Goal: Transaction & Acquisition: Purchase product/service

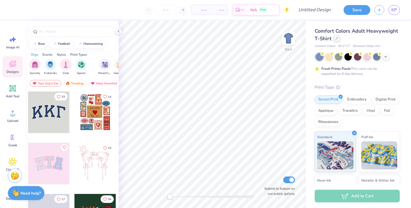
click at [335, 40] on div at bounding box center [337, 38] width 6 height 6
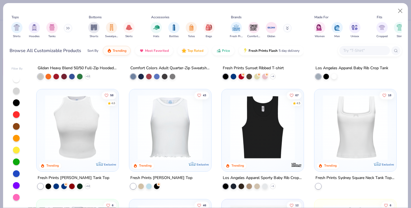
scroll to position [1510, 0]
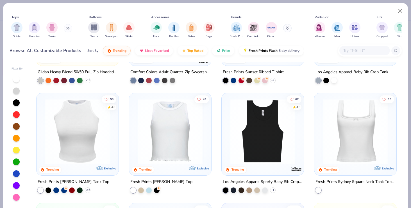
click at [354, 125] on img at bounding box center [355, 131] width 71 height 65
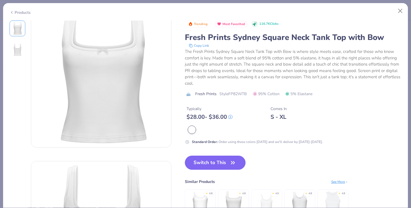
scroll to position [17, 0]
click at [15, 46] on img at bounding box center [17, 49] width 13 height 13
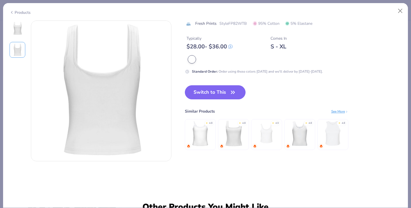
click at [16, 24] on img at bounding box center [17, 28] width 13 height 13
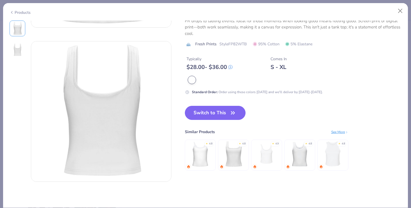
scroll to position [152, 0]
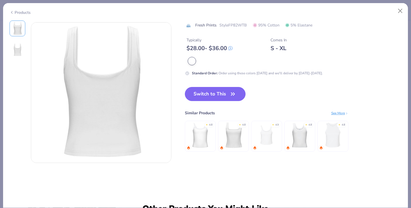
click at [267, 141] on img at bounding box center [266, 134] width 27 height 27
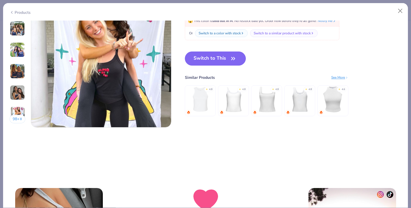
scroll to position [959, 0]
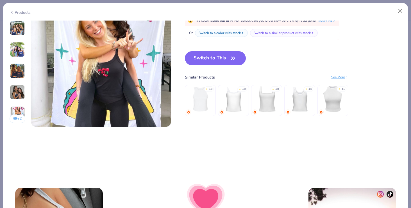
click at [239, 100] on img at bounding box center [233, 99] width 27 height 27
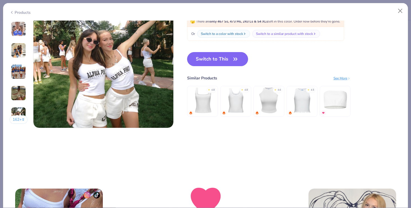
scroll to position [955, 0]
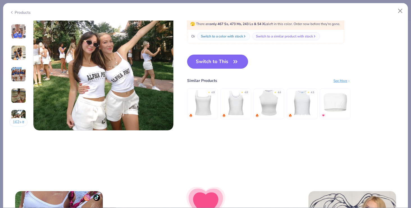
click at [203, 103] on img at bounding box center [203, 102] width 27 height 27
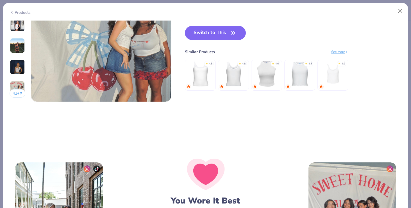
scroll to position [983, 0]
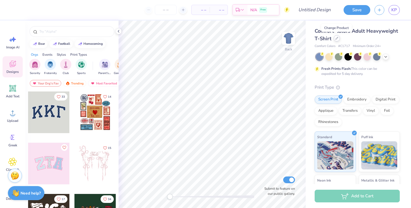
click at [337, 40] on div at bounding box center [337, 38] width 6 height 6
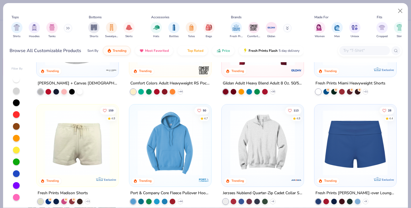
scroll to position [414, 0]
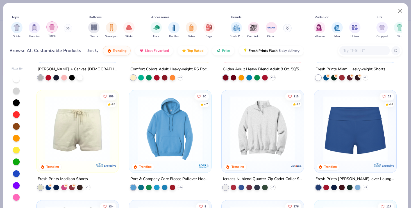
click at [51, 26] on img "filter for Tanks" at bounding box center [52, 27] width 6 height 6
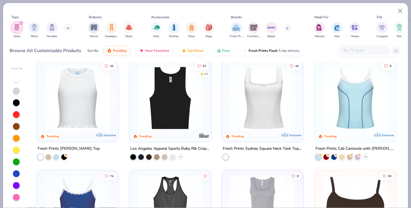
scroll to position [208, 0]
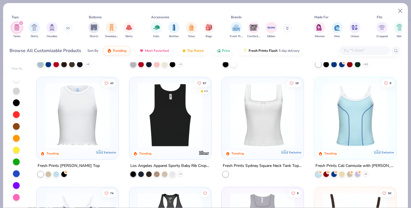
click at [263, 140] on img at bounding box center [263, 115] width 71 height 65
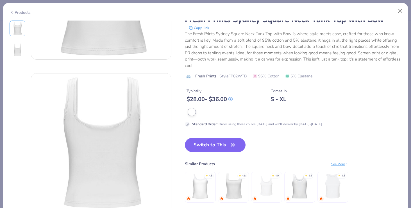
scroll to position [103, 0]
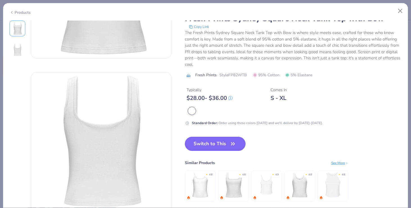
click at [234, 142] on icon "button" at bounding box center [233, 144] width 8 height 8
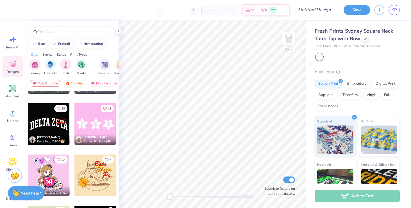
scroll to position [7458, 0]
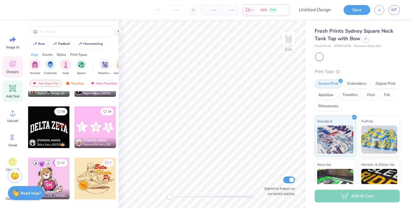
click at [11, 96] on span "Add Text" at bounding box center [12, 96] width 13 height 4
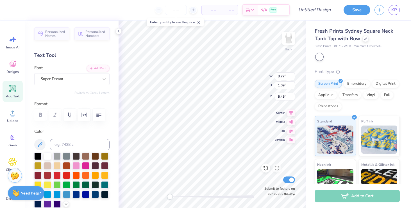
scroll to position [0, 1]
type textarea "Alpha Xi Delta"
click at [75, 166] on div at bounding box center [76, 164] width 7 height 7
click at [89, 166] on div at bounding box center [85, 164] width 7 height 7
click at [77, 165] on div at bounding box center [76, 164] width 7 height 7
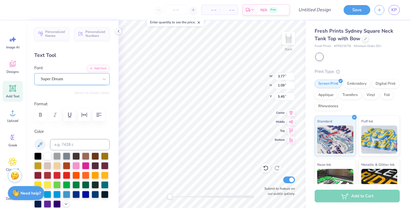
click at [63, 79] on div "Super Dream" at bounding box center [69, 79] width 59 height 9
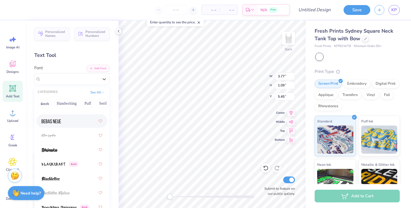
scroll to position [379, 0]
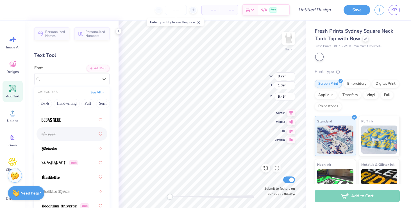
click at [61, 136] on div at bounding box center [72, 134] width 61 height 10
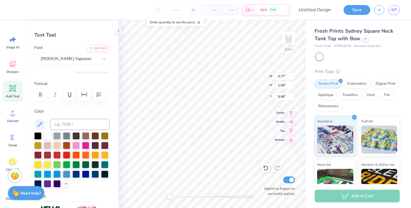
scroll to position [0, 0]
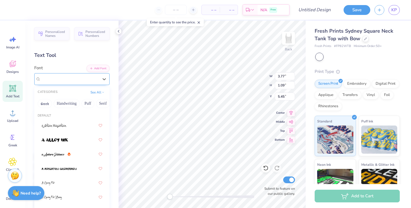
click at [76, 79] on div "Bettina Signature" at bounding box center [69, 79] width 59 height 9
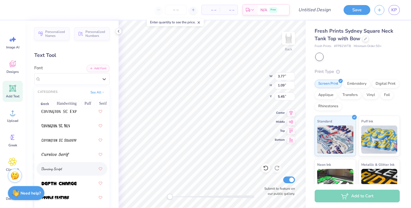
scroll to position [1315, 0]
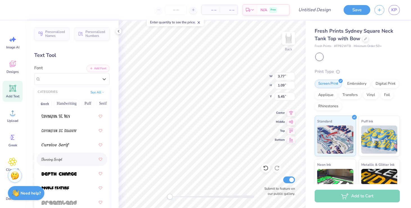
click at [69, 161] on div at bounding box center [72, 159] width 61 height 10
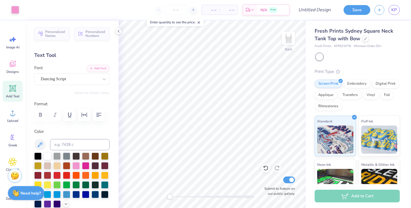
click at [15, 93] on div "Add Text" at bounding box center [13, 91] width 20 height 21
type textarea "Kindly Hearts Initiative"
click at [64, 82] on div at bounding box center [70, 79] width 58 height 8
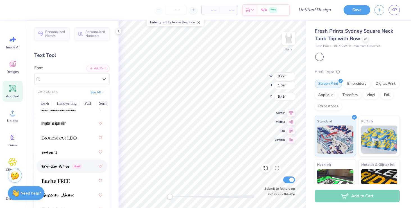
scroll to position [667, 0]
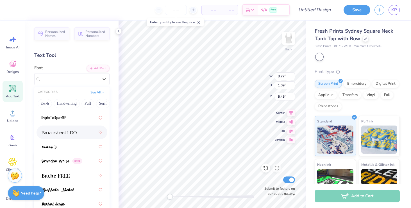
click at [65, 137] on div at bounding box center [72, 132] width 61 height 10
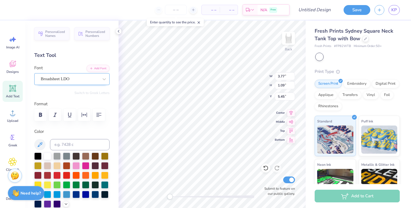
click at [76, 82] on div "Broadsheet LDO" at bounding box center [69, 79] width 59 height 9
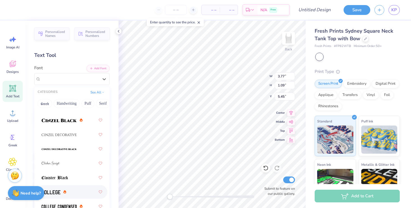
scroll to position [966, 0]
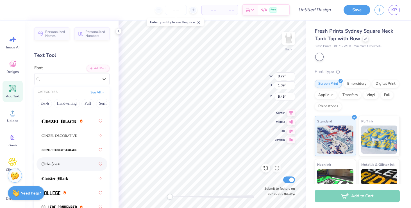
click at [68, 163] on div at bounding box center [72, 164] width 61 height 10
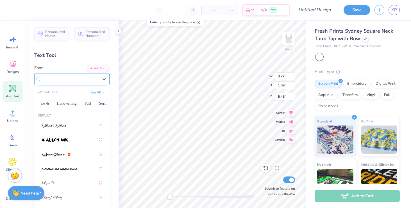
click at [78, 78] on div "Clicker Script" at bounding box center [69, 79] width 59 height 9
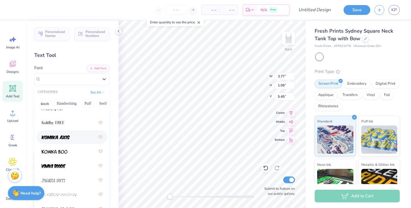
scroll to position [2283, 0]
click at [75, 127] on div at bounding box center [72, 123] width 61 height 10
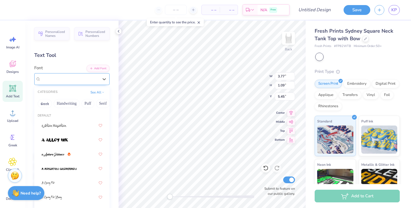
click at [67, 80] on div "Koldby FREE" at bounding box center [69, 79] width 59 height 9
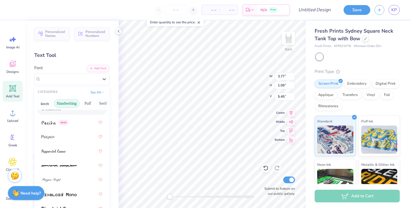
click at [70, 105] on button "Handwriting" at bounding box center [67, 103] width 26 height 9
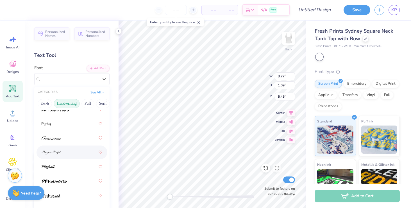
scroll to position [235, 0]
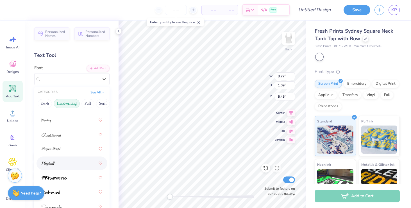
click at [62, 162] on div at bounding box center [72, 163] width 61 height 10
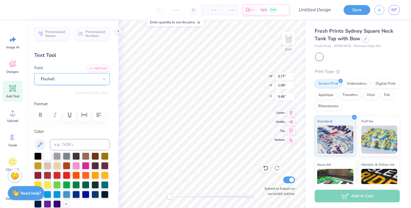
click at [66, 78] on div "Playball" at bounding box center [69, 79] width 59 height 9
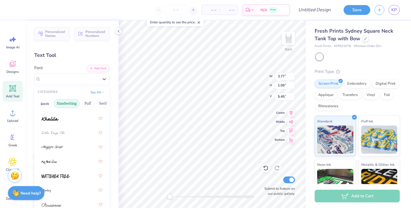
scroll to position [165, 0]
click at [66, 121] on div at bounding box center [72, 118] width 61 height 10
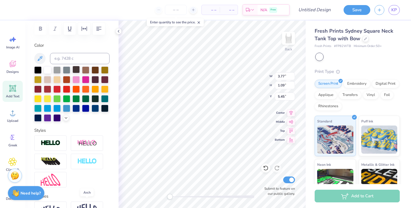
scroll to position [79, 0]
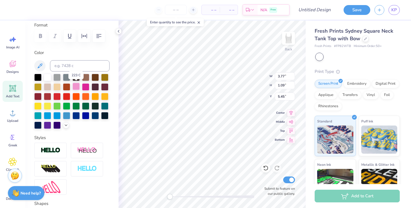
click at [77, 85] on div at bounding box center [76, 86] width 7 height 7
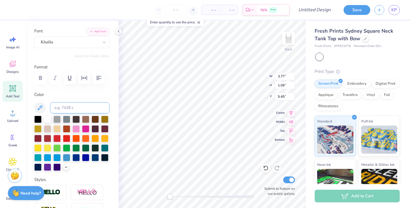
scroll to position [31, 0]
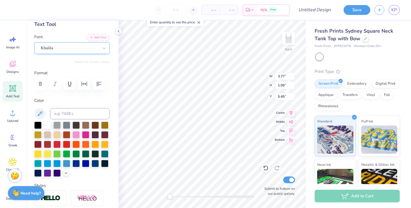
click at [62, 51] on div "Khalila" at bounding box center [69, 48] width 59 height 9
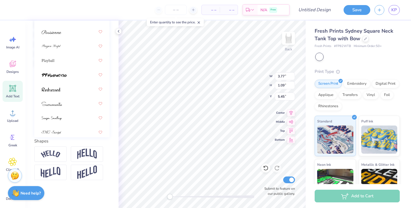
scroll to position [196, 0]
click at [59, 92] on span at bounding box center [51, 90] width 19 height 6
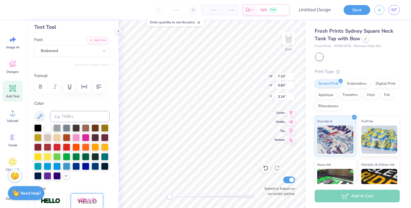
scroll to position [0, 0]
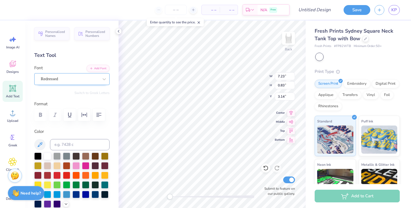
click at [70, 82] on div "Redressed" at bounding box center [69, 79] width 59 height 9
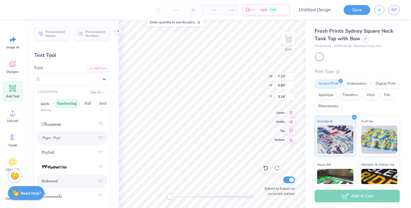
scroll to position [3, 0]
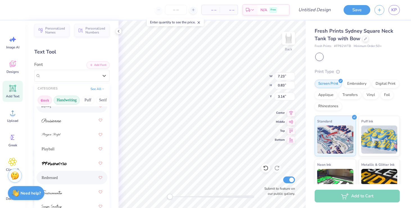
click at [48, 97] on button "Greek" at bounding box center [45, 100] width 14 height 9
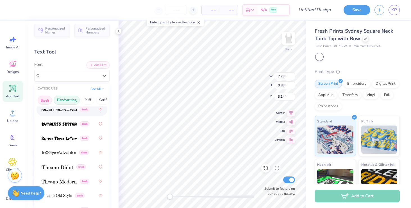
click at [70, 100] on button "Handwriting" at bounding box center [67, 100] width 26 height 9
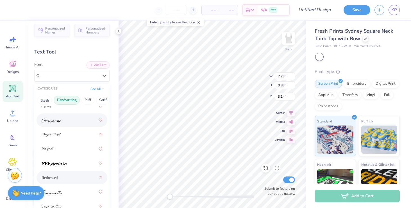
scroll to position [246, 0]
click at [94, 91] on button "See All" at bounding box center [97, 88] width 17 height 6
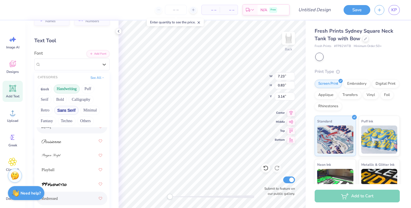
scroll to position [13, 0]
click at [95, 79] on button "See All" at bounding box center [97, 78] width 17 height 6
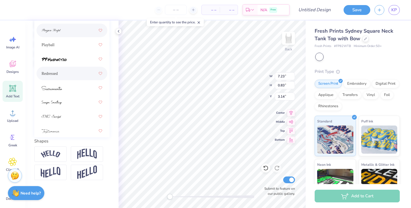
scroll to position [212, 0]
click at [70, 90] on div at bounding box center [72, 87] width 61 height 10
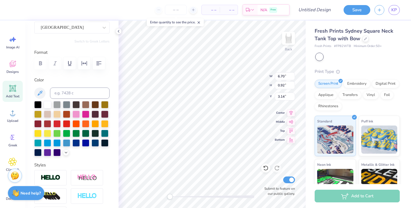
scroll to position [5, 0]
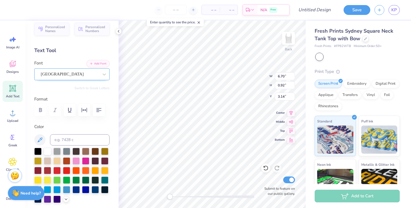
click at [68, 73] on div "Sacramento" at bounding box center [69, 74] width 59 height 9
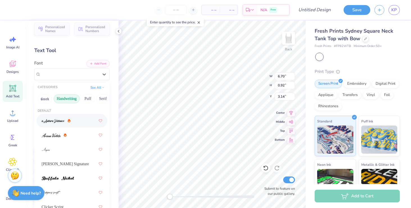
scroll to position [0, 0]
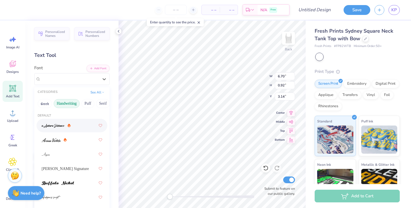
click at [69, 102] on button "Handwriting" at bounding box center [67, 103] width 26 height 9
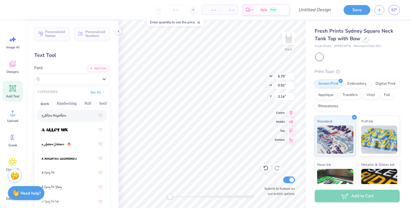
scroll to position [12, 0]
click at [69, 106] on button "Handwriting" at bounding box center [67, 103] width 26 height 9
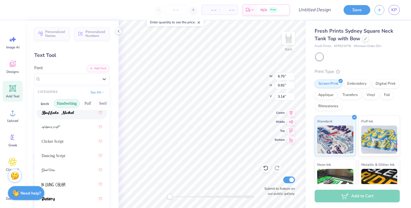
scroll to position [79, 0]
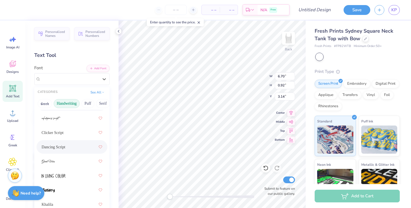
click at [69, 145] on div "Dancing Script" at bounding box center [72, 147] width 61 height 10
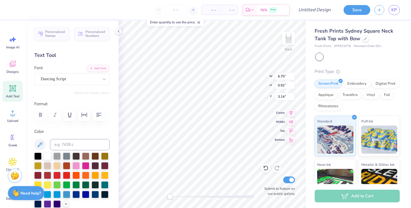
type input "6.52"
type input "0.76"
type input "3.22"
click at [41, 113] on div at bounding box center [71, 115] width 75 height 12
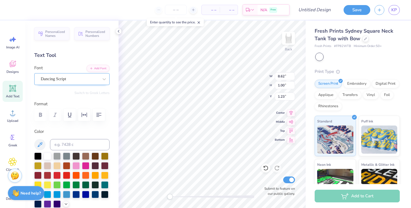
click at [83, 79] on div "Dancing Script" at bounding box center [69, 79] width 59 height 9
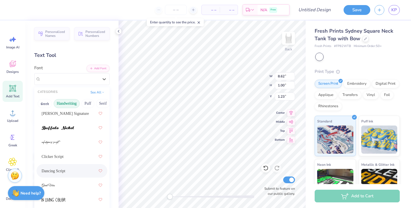
scroll to position [56, 0]
click at [69, 131] on div at bounding box center [72, 127] width 61 height 10
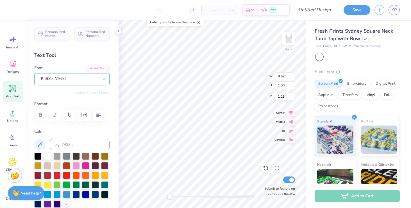
click at [84, 80] on div "Buffalo Nickel" at bounding box center [69, 79] width 59 height 9
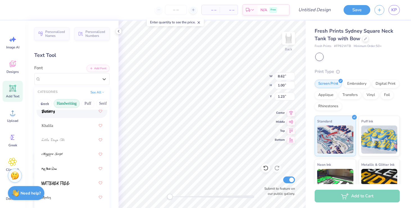
scroll to position [158, 0]
click at [76, 123] on div "Khalila" at bounding box center [72, 125] width 61 height 10
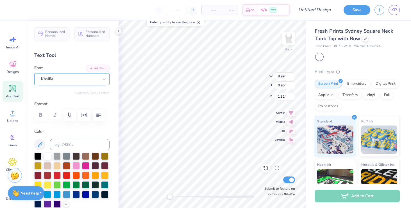
click at [53, 78] on div "Khalila" at bounding box center [69, 79] width 59 height 9
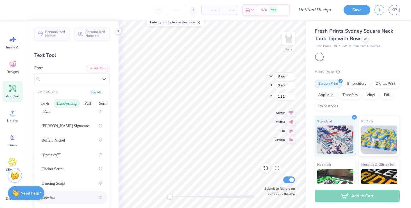
scroll to position [42, 0]
click at [66, 128] on span "Bettina Signature" at bounding box center [65, 126] width 47 height 6
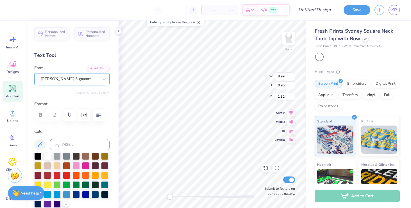
click at [73, 82] on div "Bettina Signature" at bounding box center [69, 79] width 59 height 9
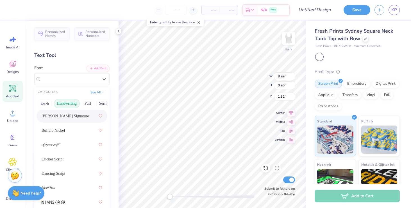
scroll to position [54, 0]
click at [71, 128] on div "Buffalo Nickel" at bounding box center [72, 128] width 61 height 10
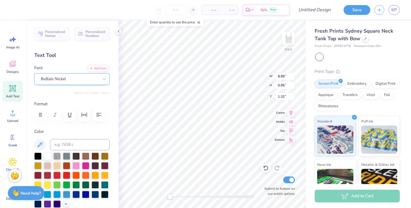
click at [69, 80] on div "Buffalo Nickel" at bounding box center [69, 79] width 59 height 9
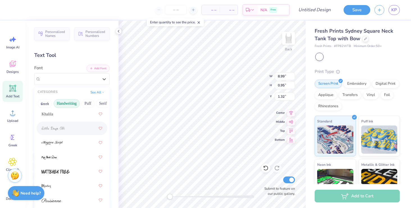
scroll to position [172, 0]
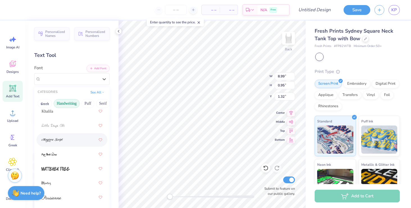
click at [71, 138] on div at bounding box center [72, 140] width 61 height 10
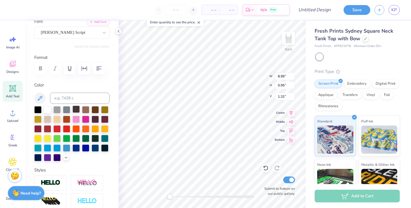
scroll to position [26, 0]
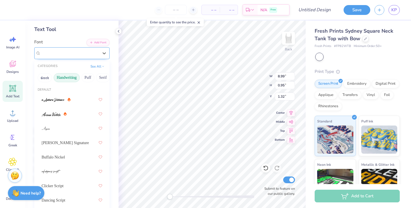
click at [71, 55] on div "Magiera Script" at bounding box center [69, 53] width 59 height 9
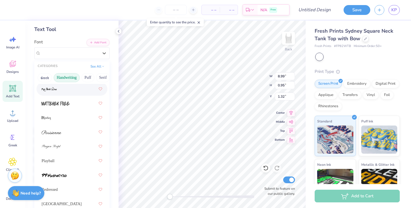
scroll to position [220, 0]
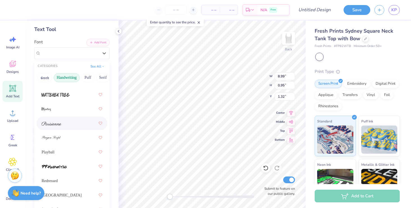
click at [71, 122] on div at bounding box center [72, 123] width 61 height 10
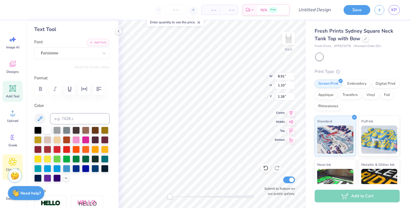
click at [13, 155] on div "Clipart & logos" at bounding box center [13, 167] width 20 height 26
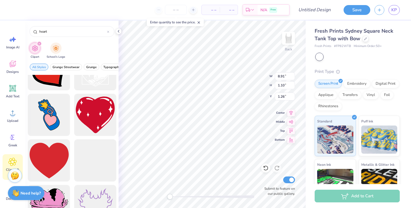
scroll to position [839, 0]
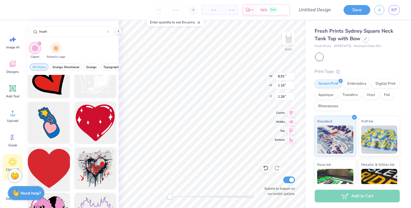
type input "heart"
click at [54, 164] on div at bounding box center [49, 168] width 46 height 46
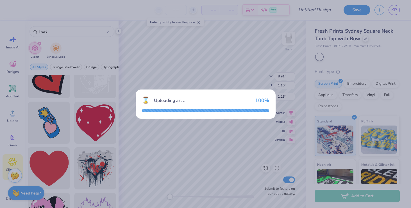
type input "8.99"
type input "8.17"
type input "1.92"
